Goal: Check status: Check status

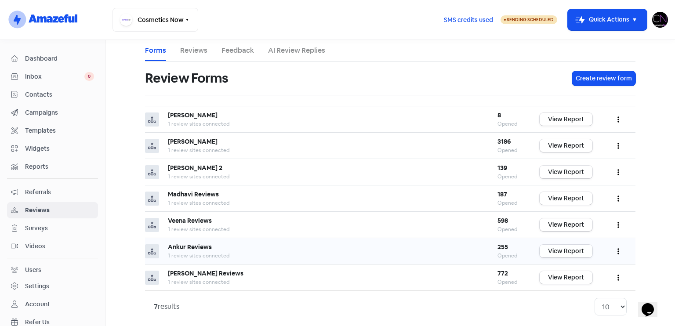
click at [576, 246] on link "View Report" at bounding box center [565, 251] width 53 height 13
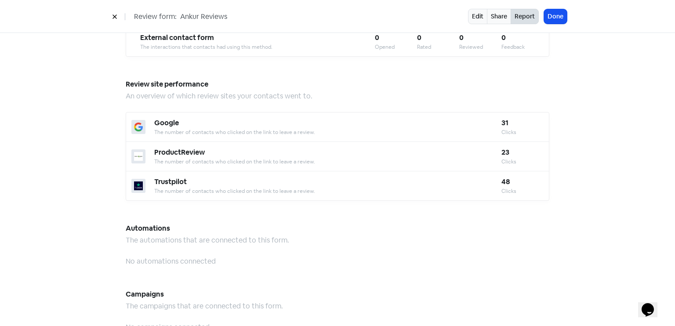
scroll to position [769, 0]
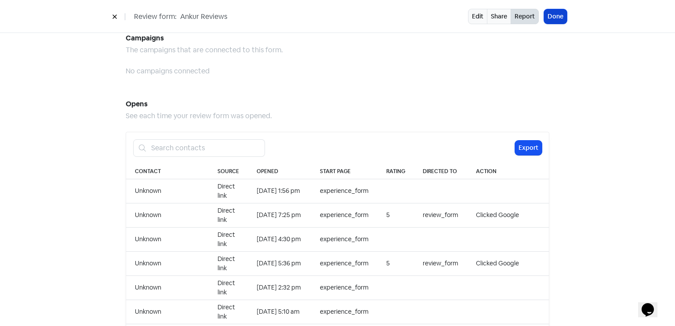
click at [559, 18] on button "Done" at bounding box center [555, 16] width 23 height 14
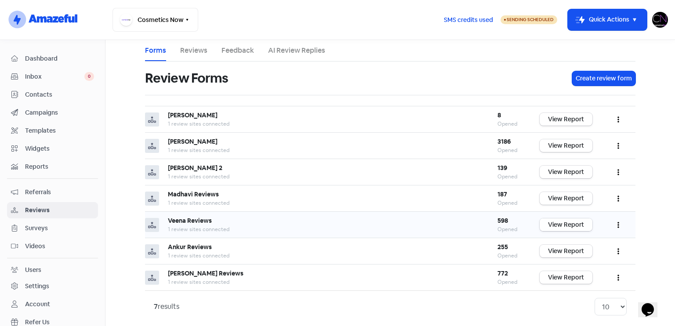
click at [576, 220] on link "View Report" at bounding box center [565, 224] width 53 height 13
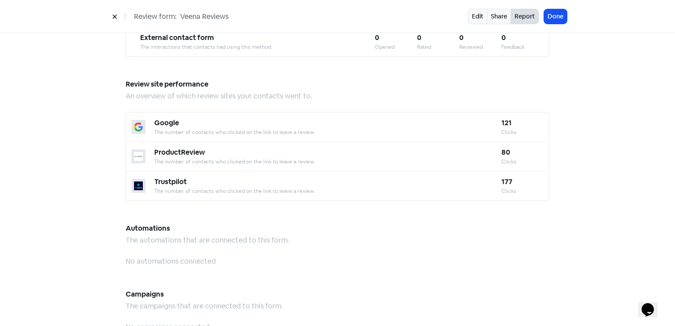
scroll to position [902, 0]
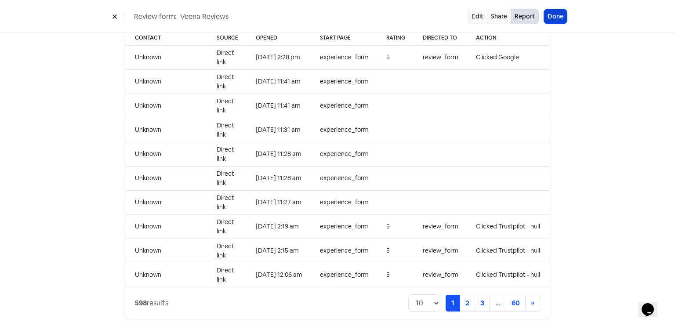
click at [561, 13] on button "Done" at bounding box center [555, 16] width 23 height 14
